Goal: Information Seeking & Learning: Check status

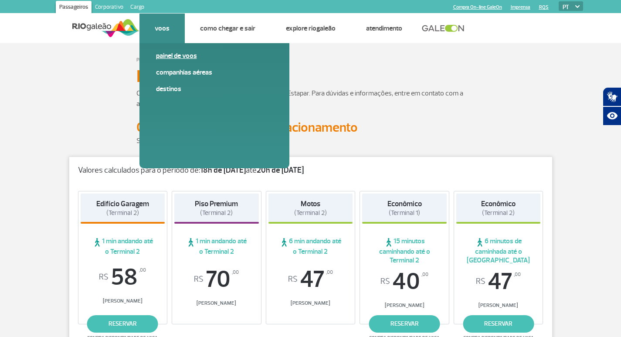
click at [167, 58] on link "Painel de voos" at bounding box center [214, 56] width 117 height 10
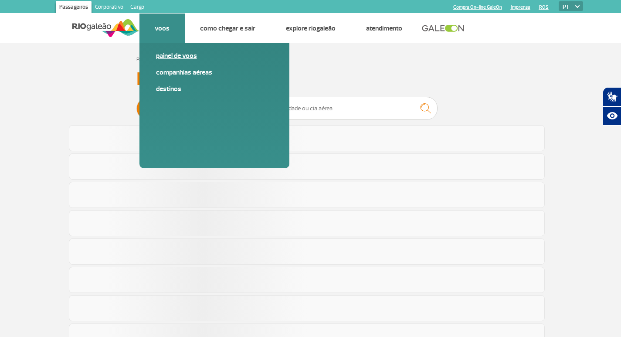
click at [167, 57] on link "Painel de voos" at bounding box center [214, 56] width 117 height 10
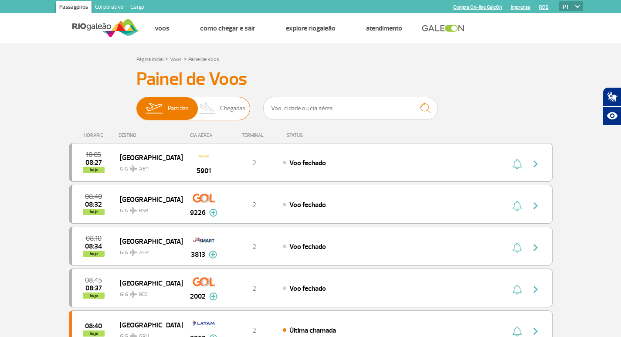
click at [225, 108] on span "Chegadas" at bounding box center [232, 108] width 25 height 23
click at [136, 104] on input "Partidas Chegadas" at bounding box center [136, 104] width 0 height 0
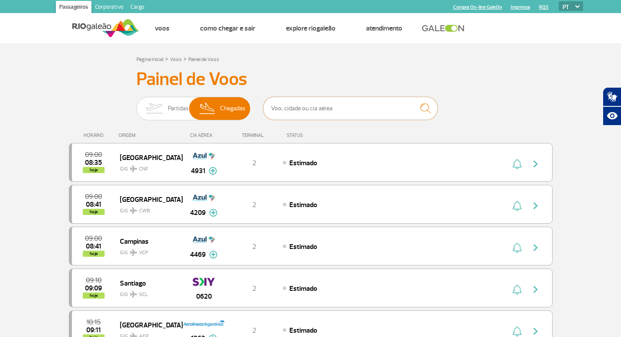
click at [335, 111] on input "text" at bounding box center [350, 108] width 174 height 23
type input "[GEOGRAPHIC_DATA]"
click at [429, 110] on img "submit" at bounding box center [425, 108] width 19 height 18
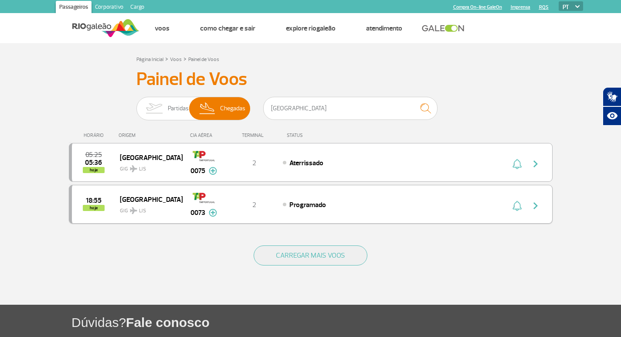
click at [210, 211] on img at bounding box center [213, 213] width 8 height 8
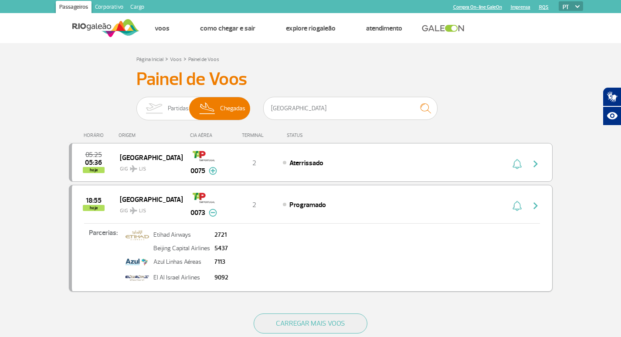
click at [312, 203] on span "Programado" at bounding box center [307, 204] width 37 height 9
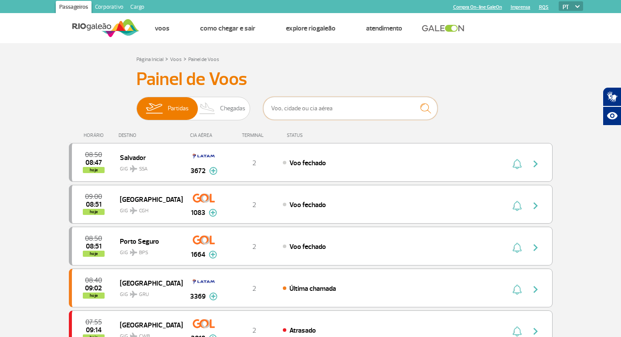
click at [321, 108] on input "text" at bounding box center [350, 108] width 174 height 23
click at [220, 102] on span "Partidas Chegadas" at bounding box center [193, 109] width 114 height 24
click at [136, 104] on input "Partidas Chegadas" at bounding box center [136, 104] width 0 height 0
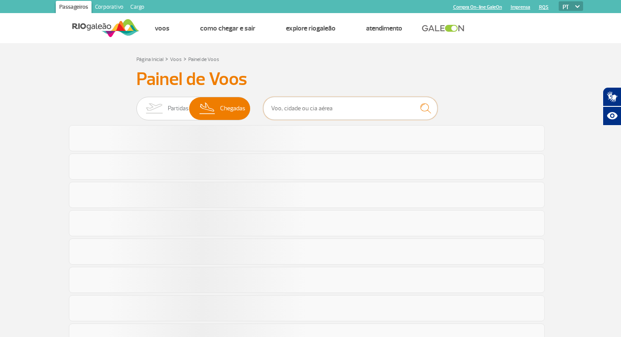
click at [331, 105] on input "text" at bounding box center [350, 108] width 174 height 23
type input "[GEOGRAPHIC_DATA]"
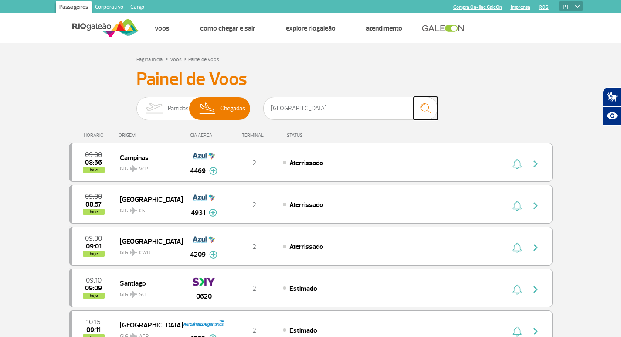
click at [430, 109] on img "submit" at bounding box center [425, 108] width 19 height 18
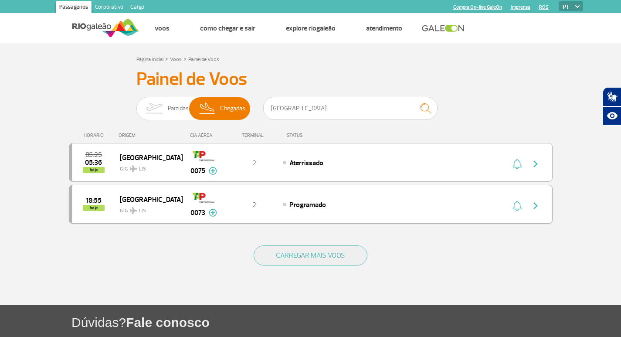
click at [309, 203] on span "Programado" at bounding box center [307, 204] width 37 height 9
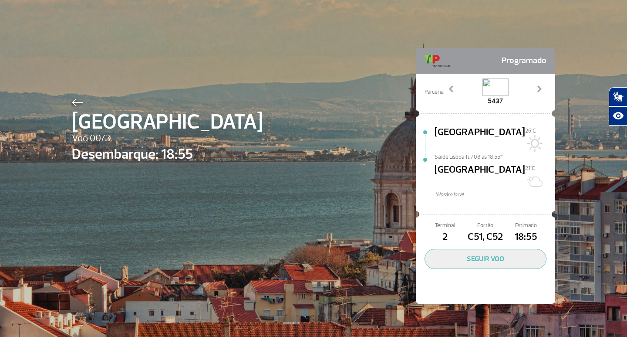
click at [284, 66] on div "Lisboa Voo 0073 Desembarque: 18:55 Programado Parceria: 2721 5437 7113 9092 Pre…" at bounding box center [313, 162] width 497 height 325
